Goal: Task Accomplishment & Management: Use online tool/utility

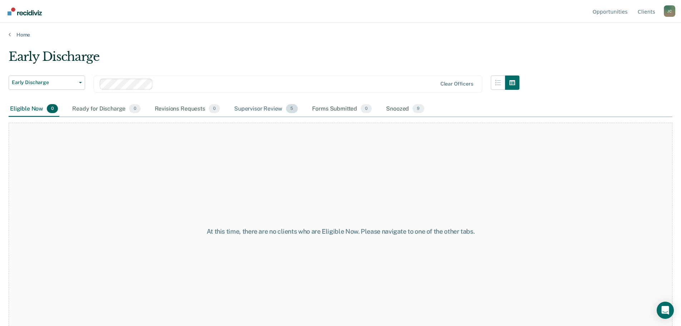
click at [249, 110] on div "Supervisor Review 5" at bounding box center [266, 109] width 66 height 16
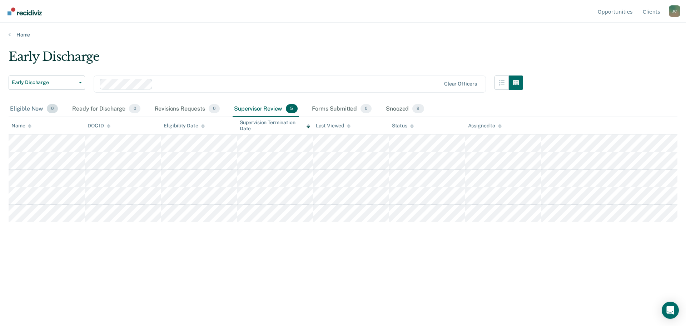
click at [36, 104] on div "Eligible Now 0" at bounding box center [34, 109] width 51 height 16
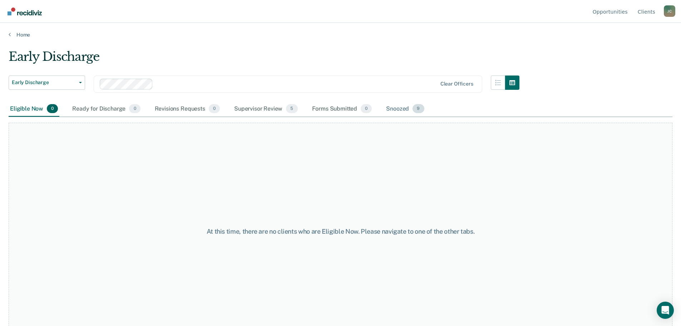
click at [393, 109] on div "Snoozed 9" at bounding box center [405, 109] width 41 height 16
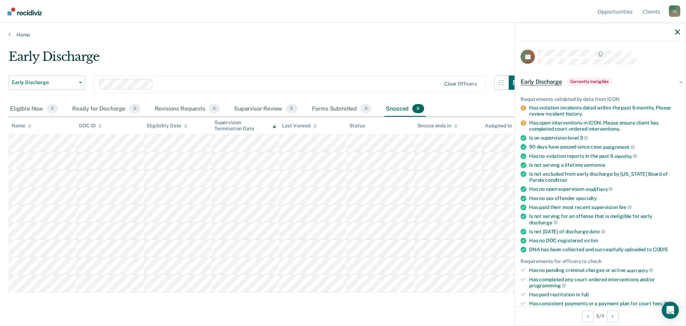
click at [577, 80] on span "Currently ineligible" at bounding box center [590, 81] width 44 height 7
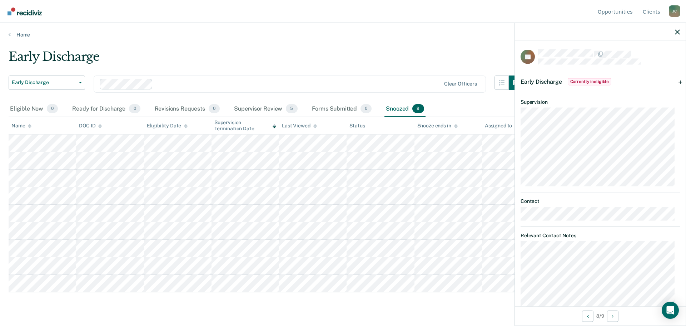
click at [581, 82] on span "Currently ineligible" at bounding box center [590, 81] width 44 height 7
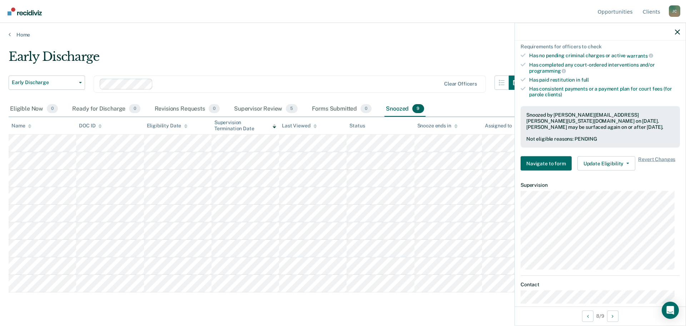
scroll to position [179, 0]
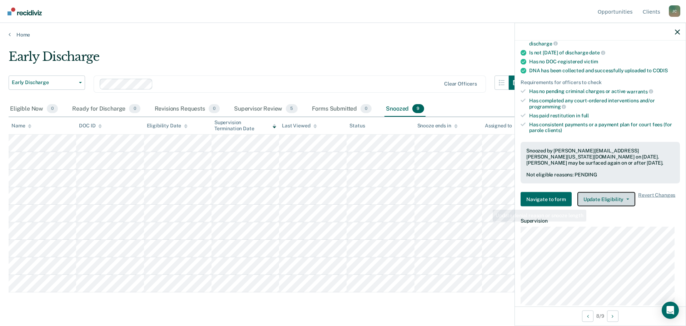
click at [593, 196] on button "Update Eligibility" at bounding box center [607, 199] width 58 height 14
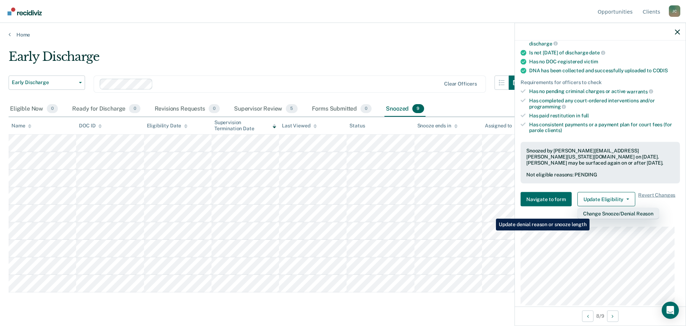
click at [591, 213] on button "Change Snooze/Denial Reason" at bounding box center [619, 213] width 82 height 11
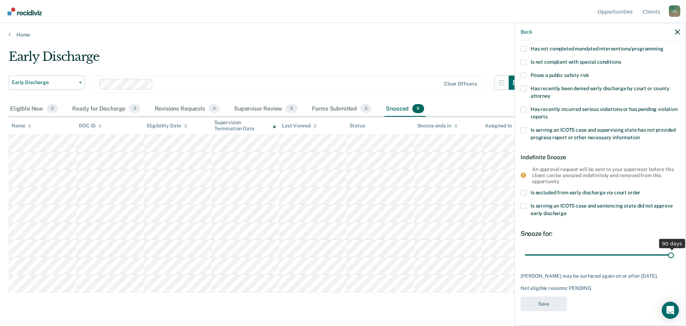
type input "90"
drag, startPoint x: 666, startPoint y: 247, endPoint x: 674, endPoint y: 247, distance: 8.2
click at [674, 248] on input "range" at bounding box center [600, 254] width 151 height 13
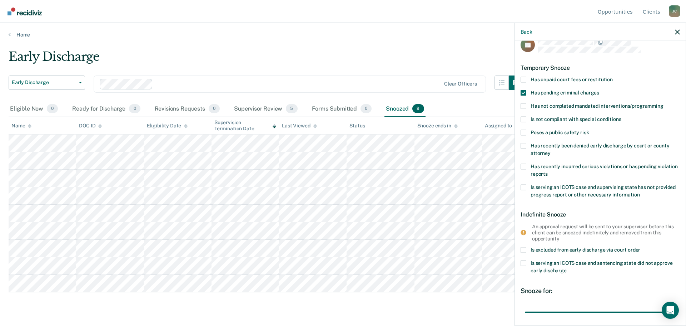
scroll to position [0, 0]
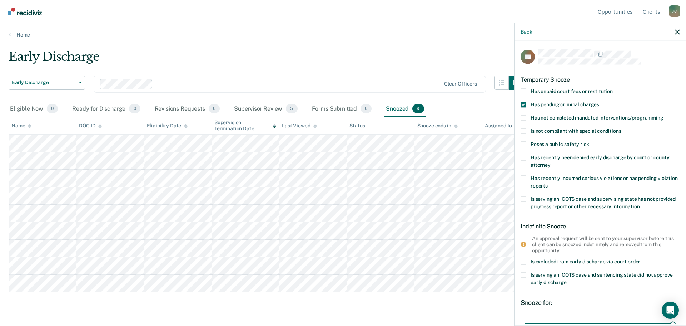
click at [524, 103] on span at bounding box center [524, 105] width 6 height 6
click at [600, 102] on input "Has pending criminal charges" at bounding box center [600, 102] width 0 height 0
click at [524, 129] on span at bounding box center [524, 131] width 6 height 6
click at [621, 128] on input "Is not compliant with special conditions" at bounding box center [621, 128] width 0 height 0
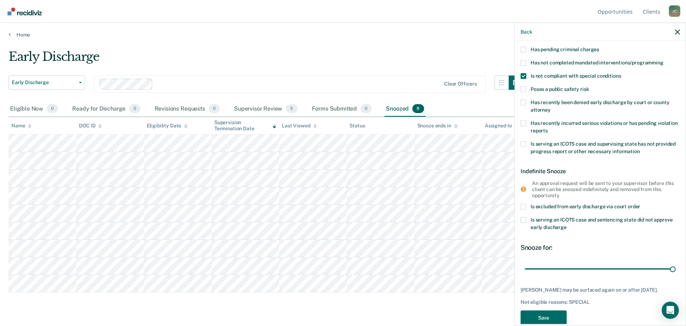
scroll to position [38, 0]
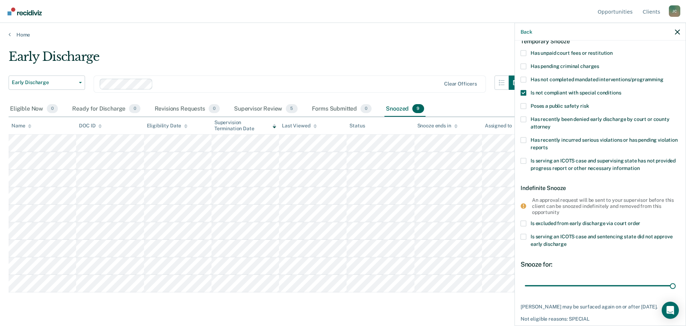
click at [525, 139] on span at bounding box center [524, 140] width 6 height 6
click at [548, 144] on input "Has recently incurred serious violations or has pending violation reports" at bounding box center [548, 144] width 0 height 0
click at [523, 93] on span at bounding box center [524, 93] width 6 height 6
click at [621, 90] on input "Is not compliant with special conditions" at bounding box center [621, 90] width 0 height 0
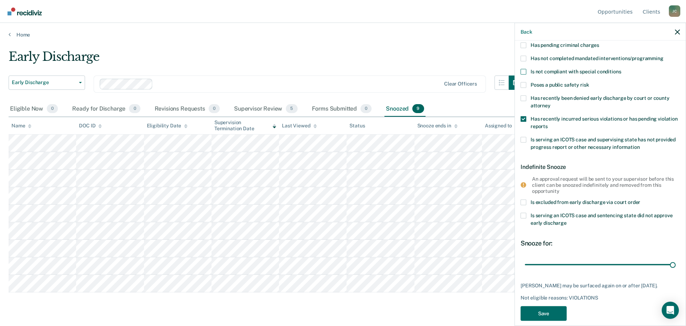
scroll to position [74, 0]
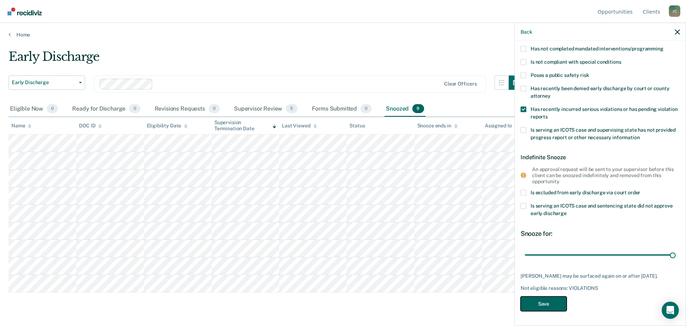
click at [550, 302] on button "Save" at bounding box center [544, 303] width 46 height 15
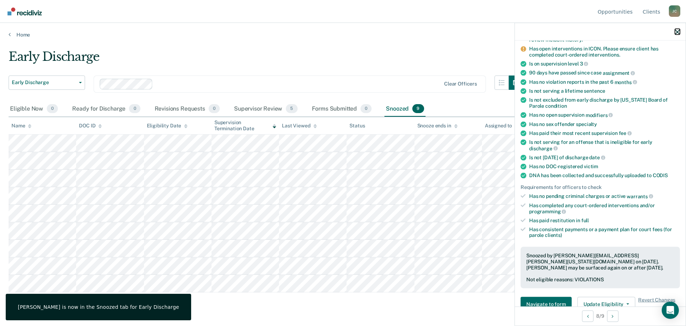
click at [678, 32] on icon "button" at bounding box center [677, 31] width 5 height 5
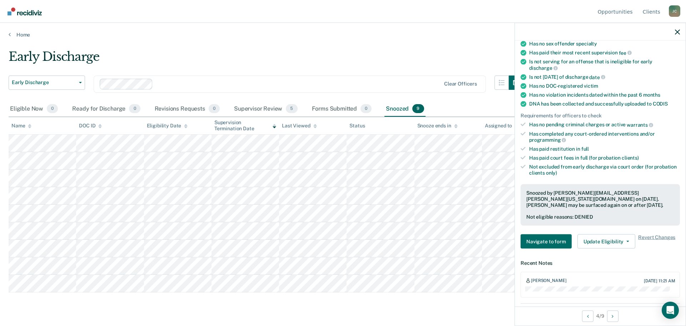
scroll to position [143, 0]
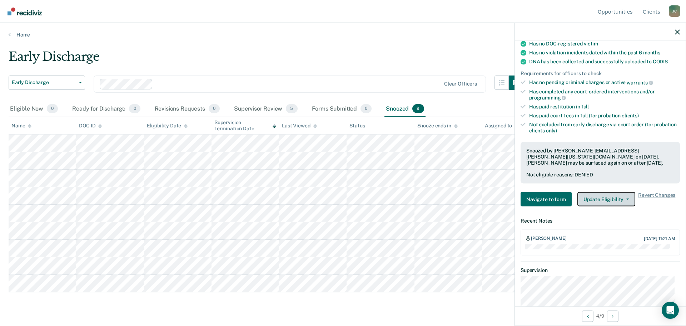
click at [594, 200] on button "Update Eligibility" at bounding box center [607, 199] width 58 height 14
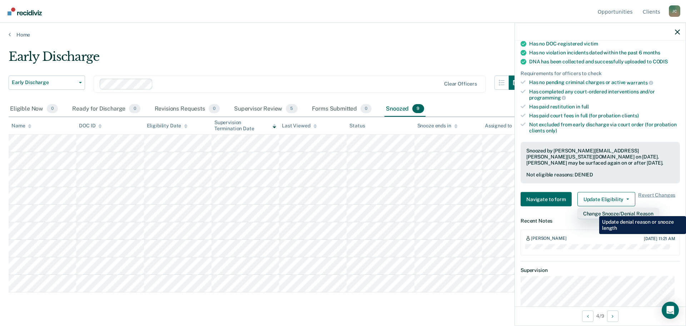
click at [594, 211] on button "Change Snooze/Denial Reason" at bounding box center [619, 213] width 82 height 11
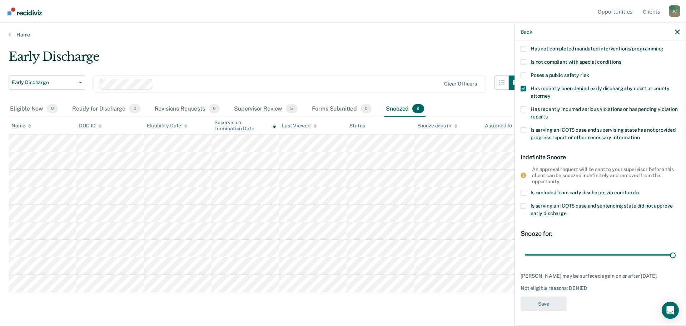
scroll to position [74, 0]
click at [525, 190] on span at bounding box center [524, 193] width 6 height 6
click at [641, 190] on input "Is excluded from early discharge via court order" at bounding box center [641, 190] width 0 height 0
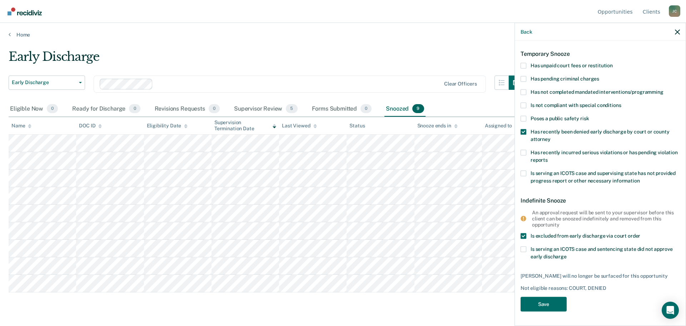
scroll to position [25, 0]
click at [553, 303] on button "Save" at bounding box center [544, 304] width 46 height 15
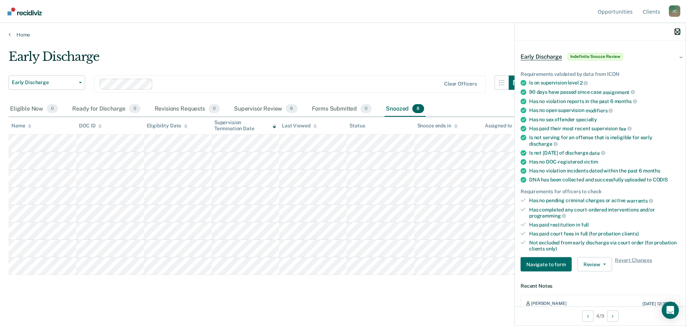
click at [675, 30] on icon "button" at bounding box center [677, 31] width 5 height 5
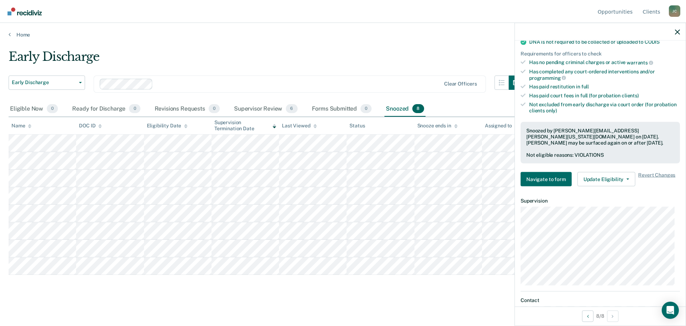
scroll to position [214, 0]
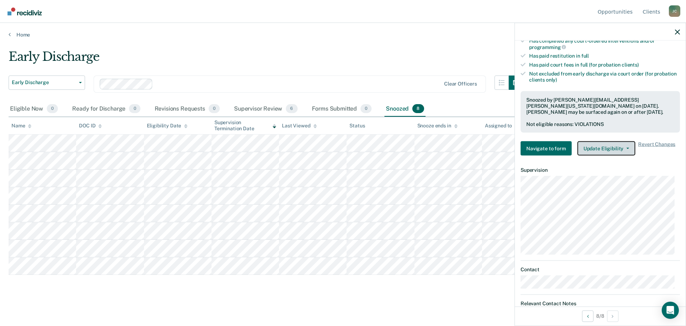
click at [615, 149] on button "Update Eligibility" at bounding box center [607, 148] width 58 height 14
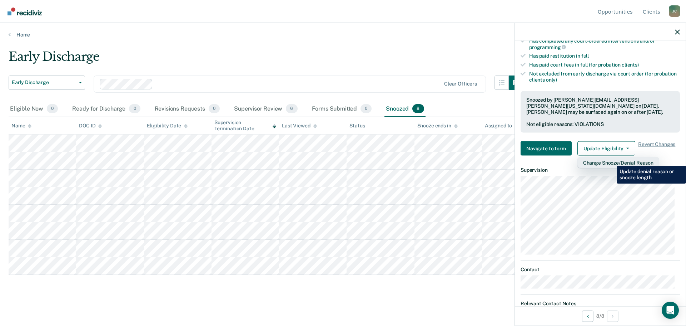
click at [611, 161] on button "Change Snooze/Denial Reason" at bounding box center [619, 162] width 82 height 11
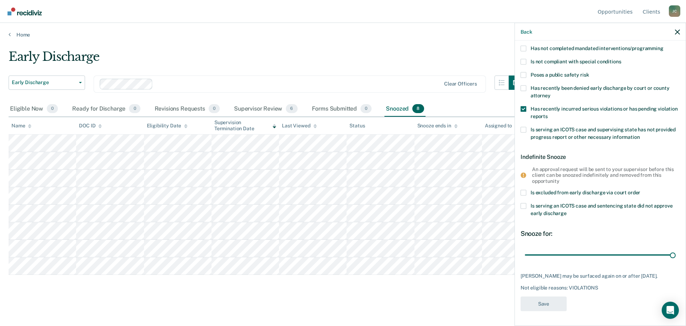
scroll to position [68, 0]
drag, startPoint x: 666, startPoint y: 253, endPoint x: 685, endPoint y: 249, distance: 20.1
click at [676, 250] on input "range" at bounding box center [600, 255] width 151 height 13
type input "89"
click at [666, 255] on input "range" at bounding box center [600, 255] width 151 height 13
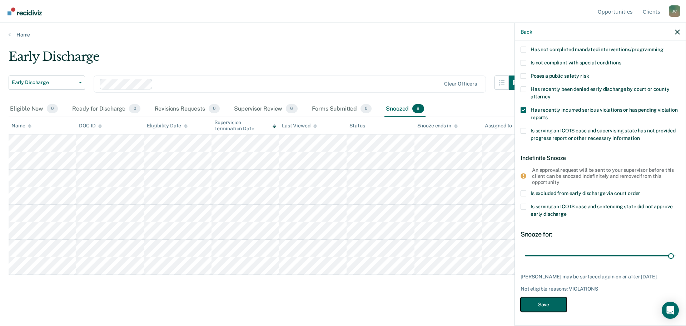
click at [553, 302] on button "Save" at bounding box center [544, 304] width 46 height 15
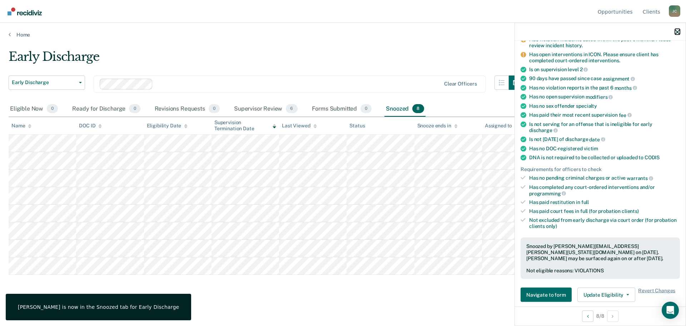
click at [677, 29] on button "button" at bounding box center [677, 32] width 5 height 6
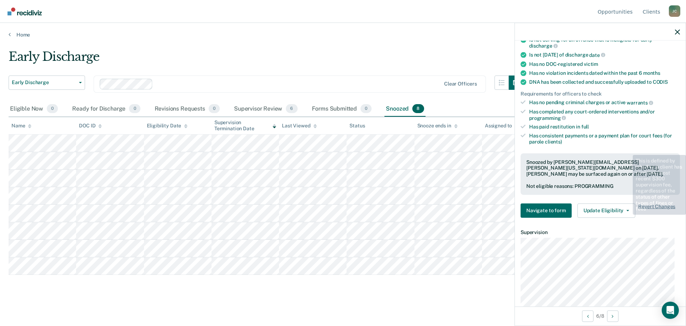
scroll to position [214, 0]
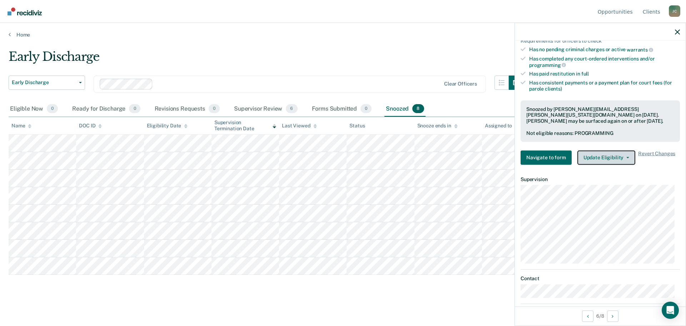
click at [608, 158] on button "Update Eligibility" at bounding box center [607, 157] width 58 height 14
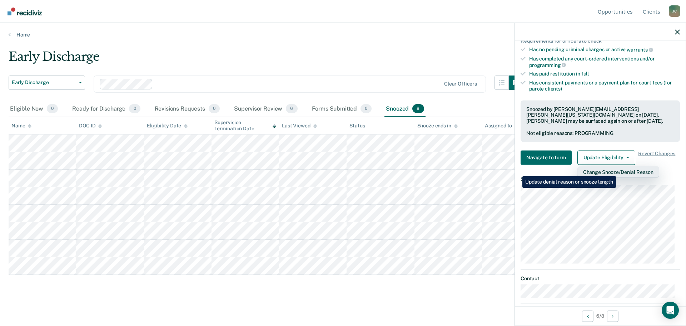
click at [618, 171] on button "Change Snooze/Denial Reason" at bounding box center [619, 171] width 82 height 11
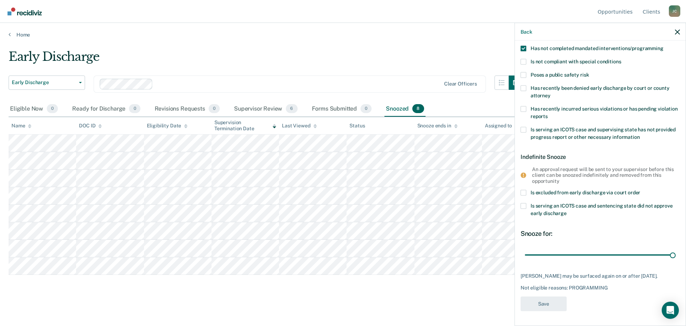
scroll to position [68, 0]
drag, startPoint x: 667, startPoint y: 253, endPoint x: 663, endPoint y: 255, distance: 4.4
type input "87"
click at [663, 255] on input "range" at bounding box center [600, 255] width 151 height 13
click at [552, 305] on button "Save" at bounding box center [544, 304] width 46 height 15
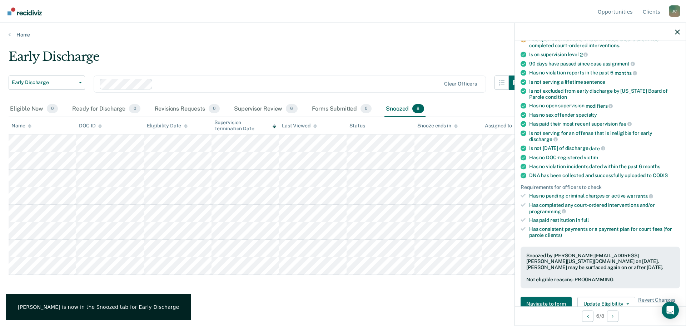
click at [459, 306] on main "Early Discharge Early Discharge Early Discharge Supervision Level Downgrade Cle…" at bounding box center [343, 181] width 686 height 286
click at [678, 30] on icon "button" at bounding box center [677, 31] width 5 height 5
